Goal: Task Accomplishment & Management: Manage account settings

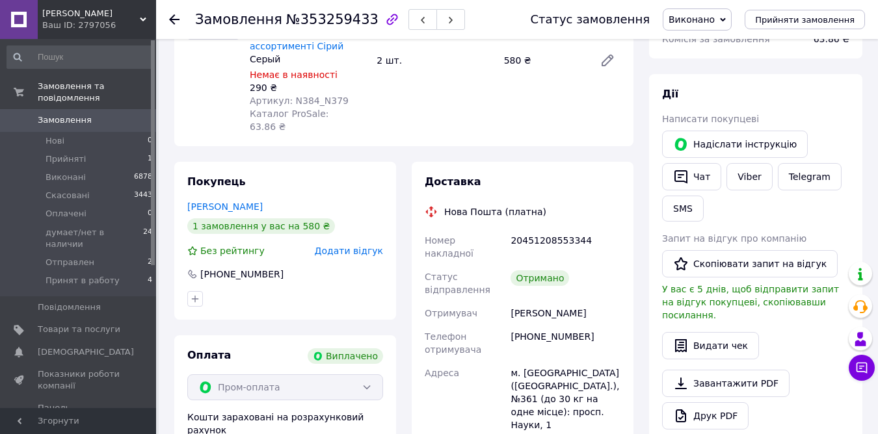
scroll to position [228, 0]
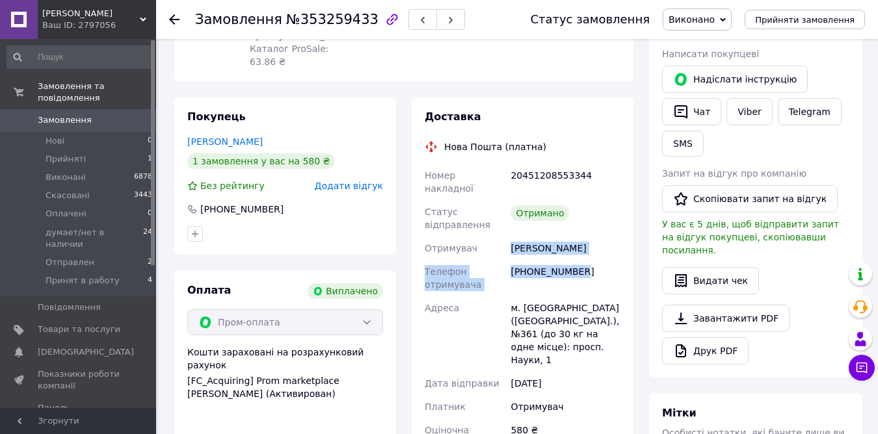
drag, startPoint x: 520, startPoint y: 222, endPoint x: 578, endPoint y: 245, distance: 62.0
click at [583, 241] on div "Номер накладної 20451208553344 Статус відправлення Отримано Отримувач [PERSON_N…" at bounding box center [522, 328] width 201 height 328
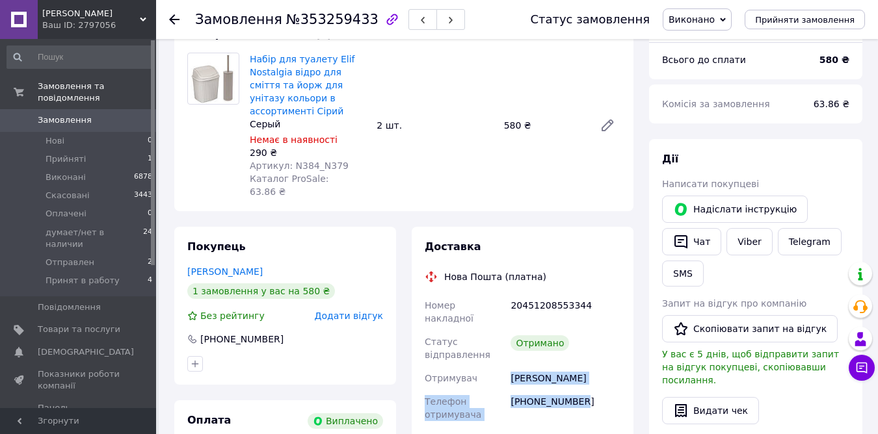
scroll to position [0, 0]
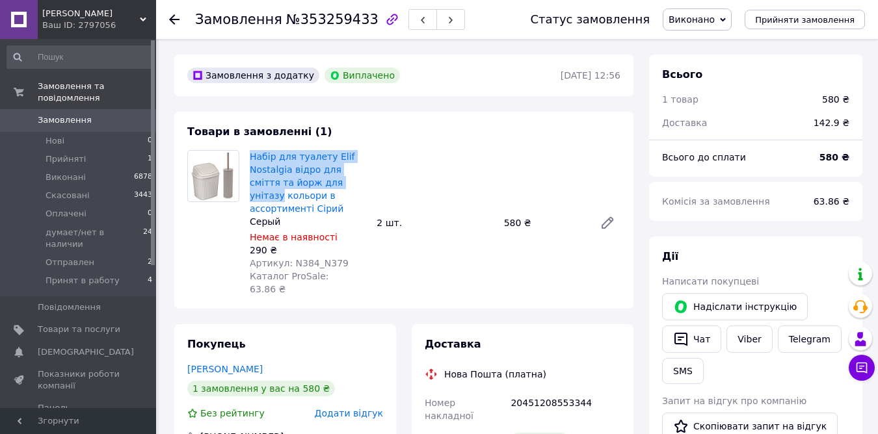
drag, startPoint x: 248, startPoint y: 152, endPoint x: 339, endPoint y: 180, distance: 95.1
click at [339, 180] on div "Набір для туалету Elif Nostalgia відро для сміття та йорж для унітазу кольори в…" at bounding box center [308, 223] width 127 height 151
copy link "Набір для туалету Elif Nostalgia відро для сміття та йорж для унітазу"
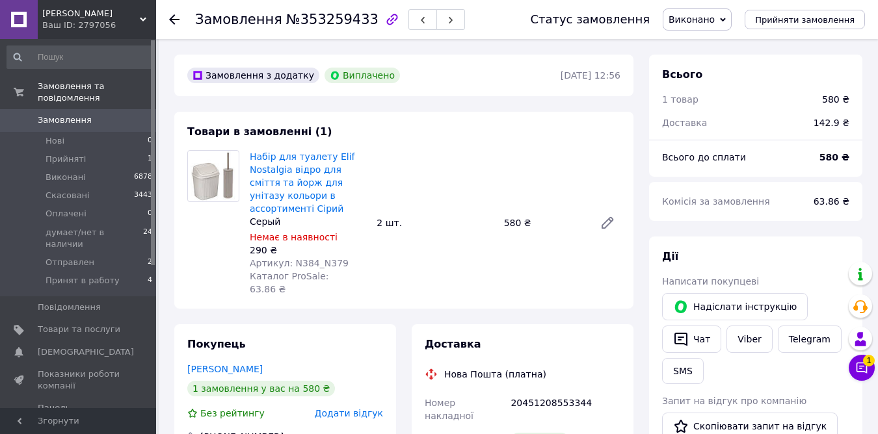
click at [174, 12] on div at bounding box center [182, 19] width 26 height 39
click at [174, 20] on use at bounding box center [174, 19] width 10 height 10
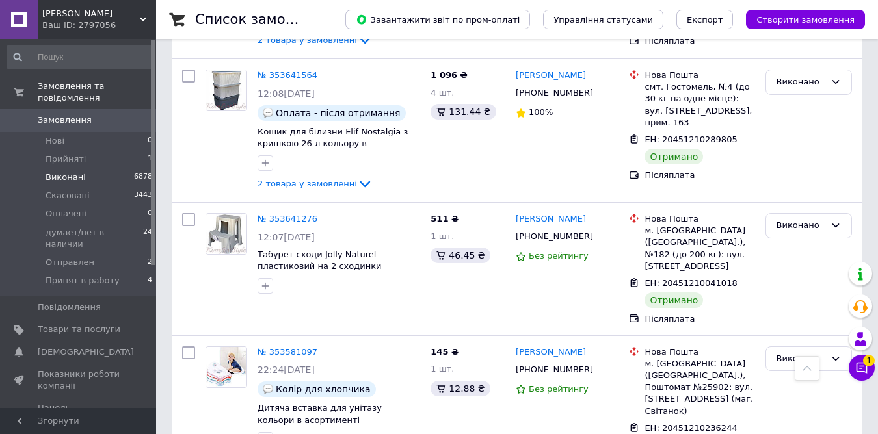
scroll to position [650, 0]
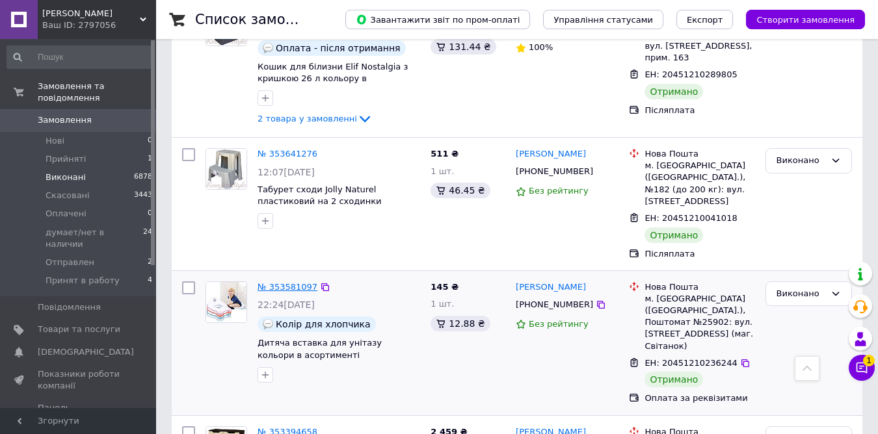
click at [291, 282] on link "№ 353581097" at bounding box center [288, 287] width 60 height 10
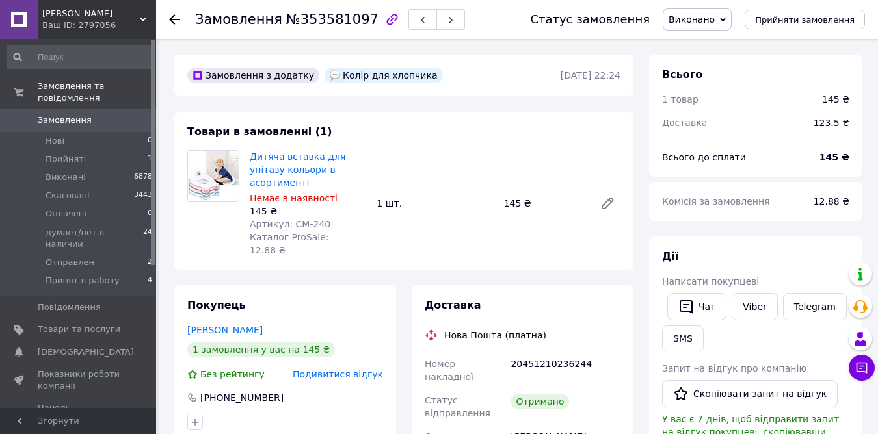
scroll to position [260, 0]
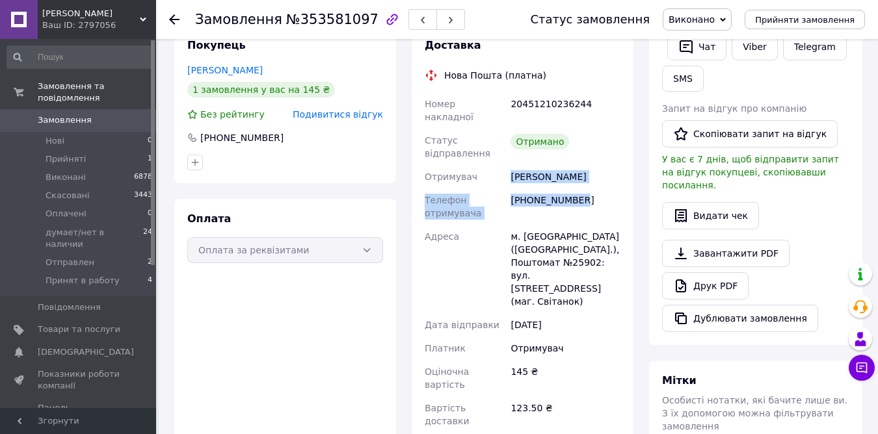
drag, startPoint x: 511, startPoint y: 150, endPoint x: 583, endPoint y: 170, distance: 75.0
click at [583, 170] on div "Номер накладної 20451210236244 Статус відправлення Отримано Отримувач [PERSON_N…" at bounding box center [522, 262] width 201 height 341
copy div "[PERSON_NAME] отримувача [PHONE_NUMBER]"
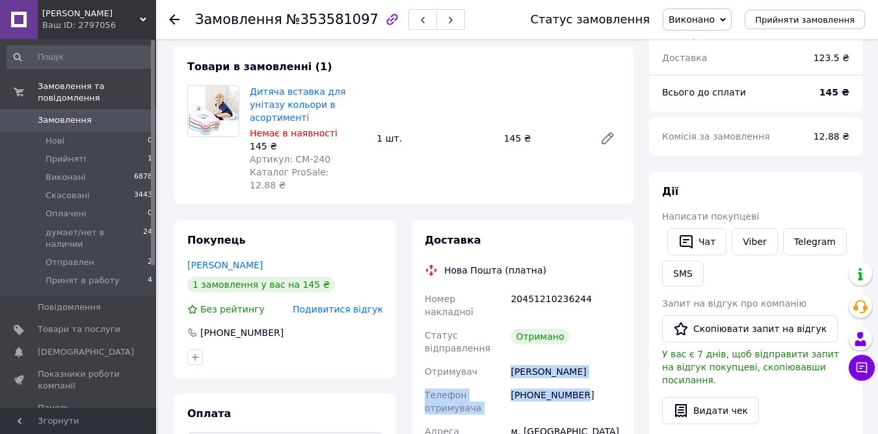
scroll to position [0, 0]
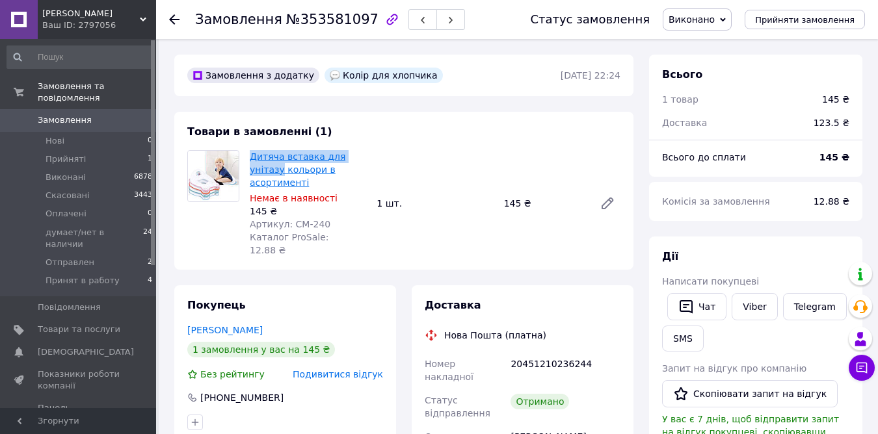
drag, startPoint x: 248, startPoint y: 155, endPoint x: 280, endPoint y: 171, distance: 35.8
click at [280, 171] on div "Дитяча вставка для унітазу кольори в асортименті Немає в наявності 145 ₴ Артику…" at bounding box center [308, 204] width 127 height 112
copy link "Дитяча вставка для унітазу"
click at [175, 12] on div at bounding box center [182, 19] width 26 height 39
click at [173, 22] on use at bounding box center [174, 19] width 10 height 10
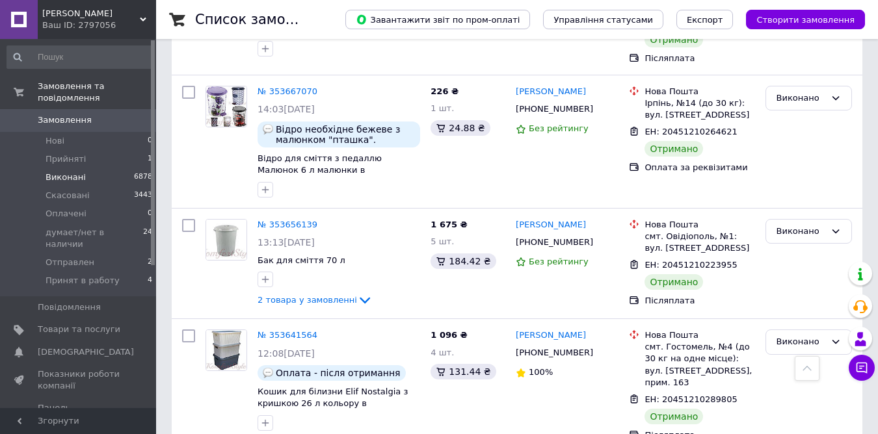
scroll to position [260, 0]
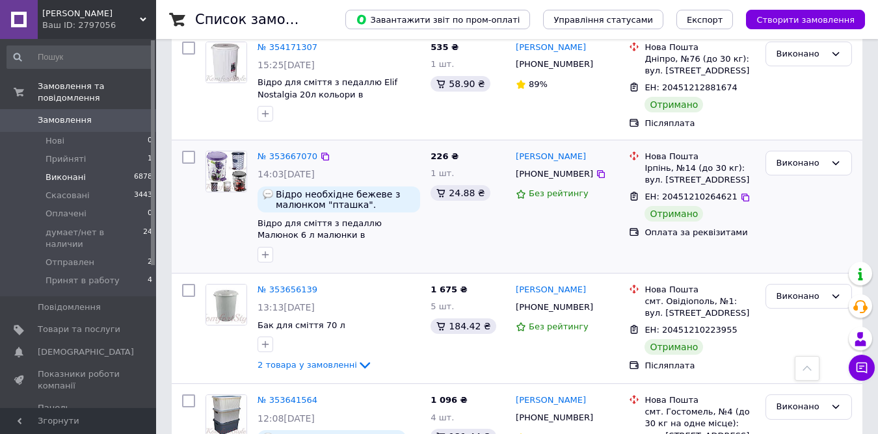
click at [289, 150] on div "№ 353667070" at bounding box center [287, 157] width 62 height 15
click at [290, 159] on link "№ 353667070" at bounding box center [288, 157] width 60 height 10
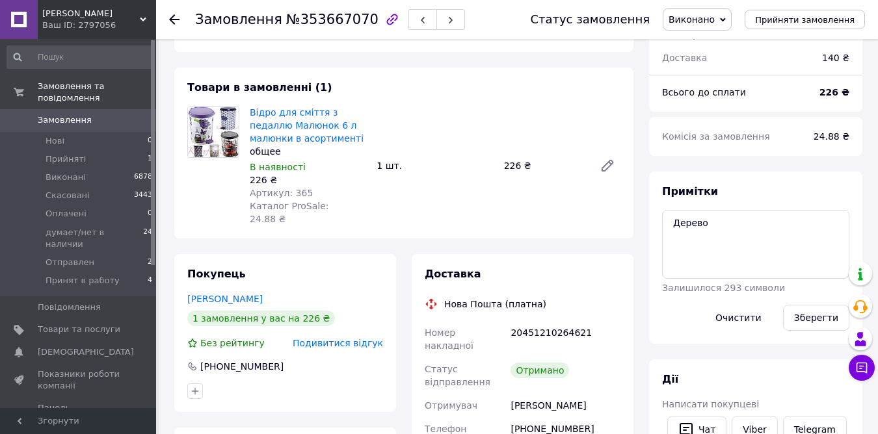
scroll to position [195, 0]
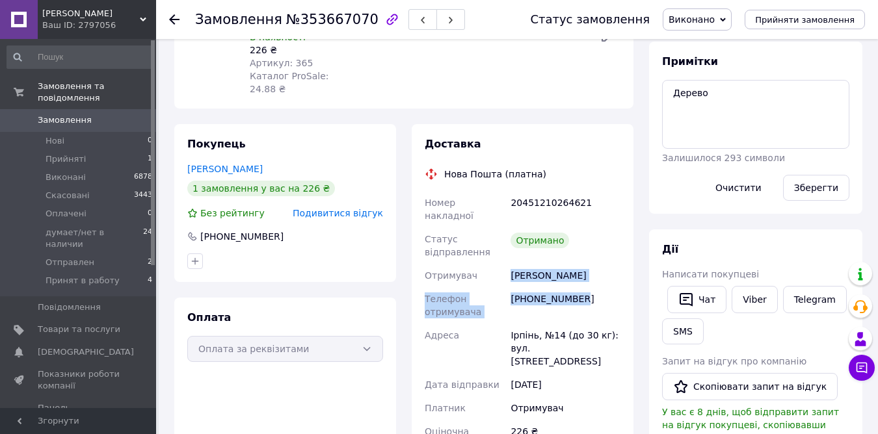
drag, startPoint x: 507, startPoint y: 225, endPoint x: 581, endPoint y: 248, distance: 77.8
click at [581, 248] on div "Номер накладної 20451210264621 Статус відправлення Отримано Отримувач [PERSON_N…" at bounding box center [522, 342] width 201 height 302
copy div "Отримувач [PERSON_NAME] Телефон отримувача [PHONE_NUMBER]"
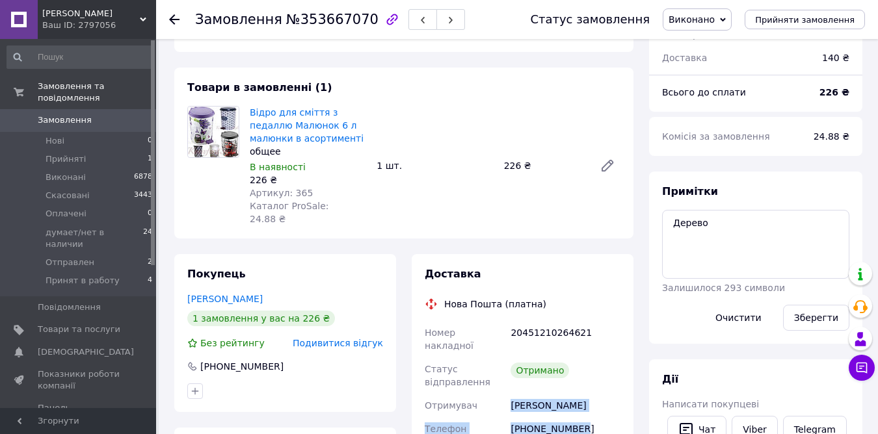
scroll to position [0, 0]
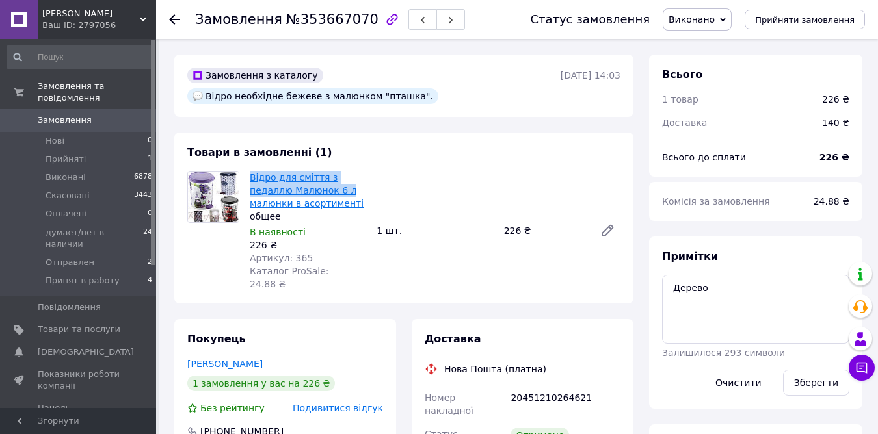
drag, startPoint x: 247, startPoint y: 155, endPoint x: 305, endPoint y: 172, distance: 61.1
click at [305, 172] on div "Відро для сміття з педаллю Малюнок 6 л малюнки в асортименті общее В наявності …" at bounding box center [308, 230] width 127 height 125
copy link "Відро для сміття з педаллю Малюнок 6 л"
click at [178, 19] on use at bounding box center [174, 19] width 10 height 10
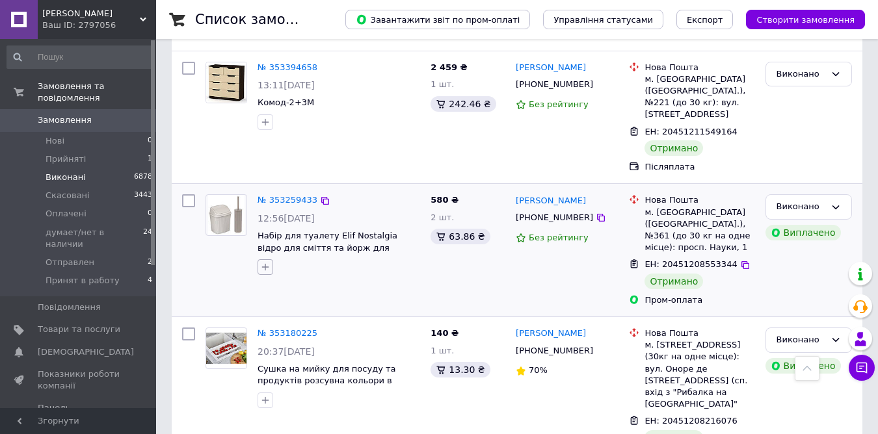
scroll to position [1145, 0]
